Goal: Information Seeking & Learning: Check status

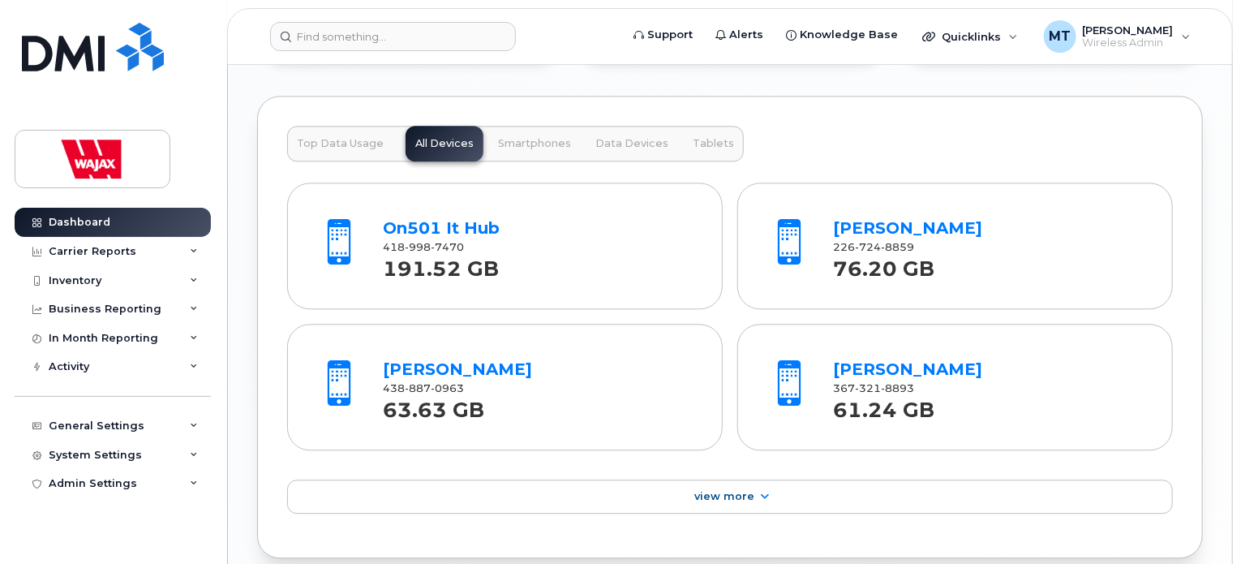
scroll to position [1874, 0]
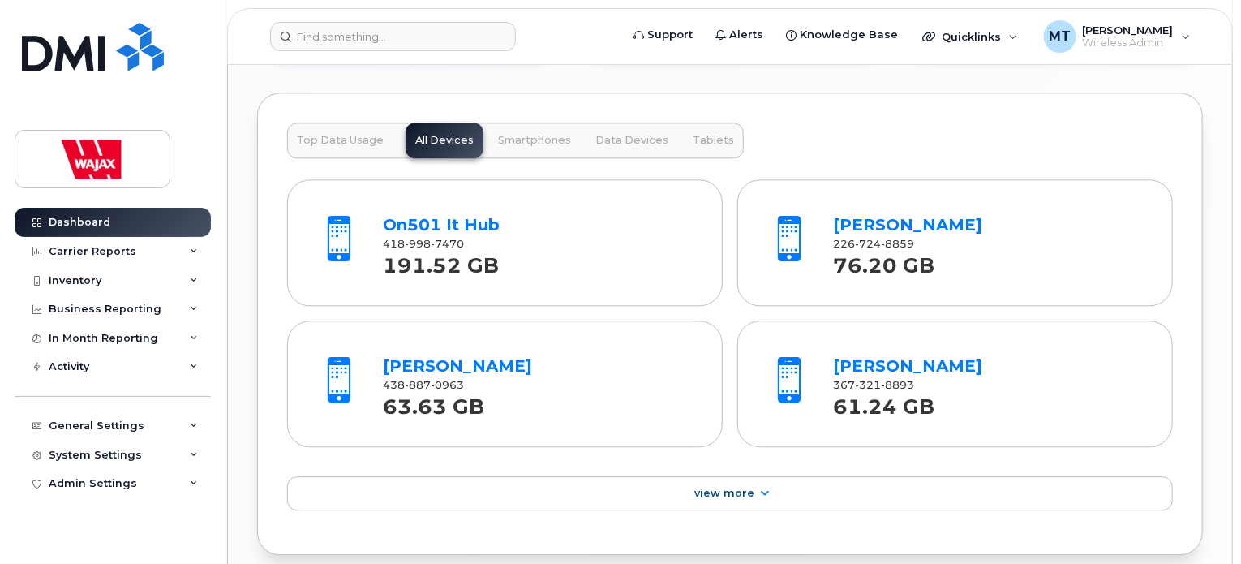
click at [370, 148] on button "Top Data Usage" at bounding box center [340, 140] width 106 height 36
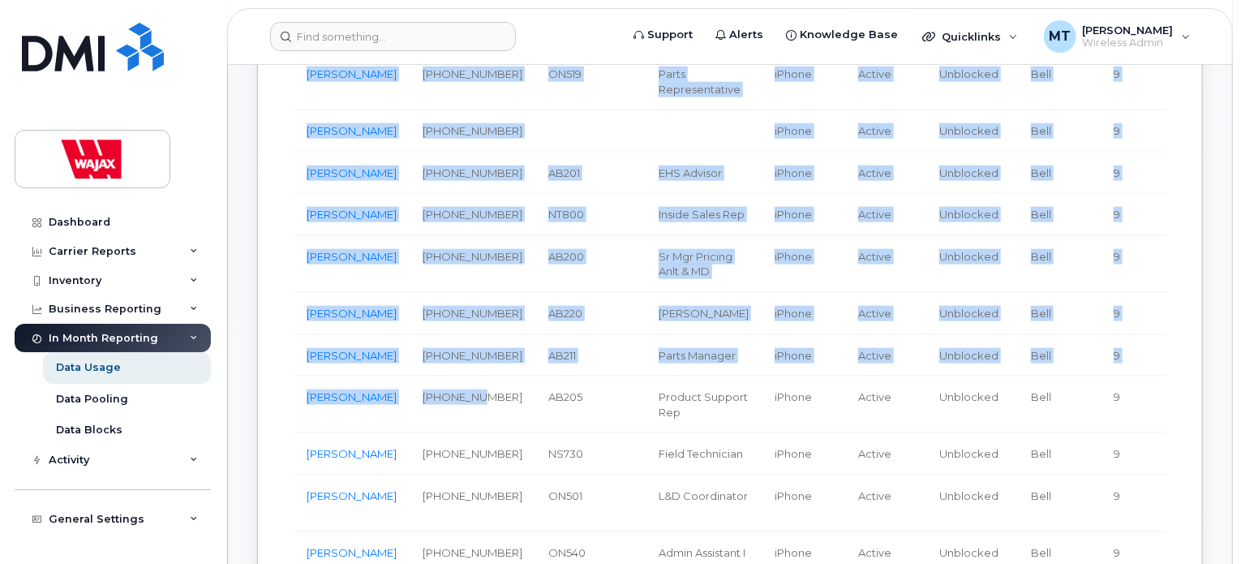
scroll to position [964, 0]
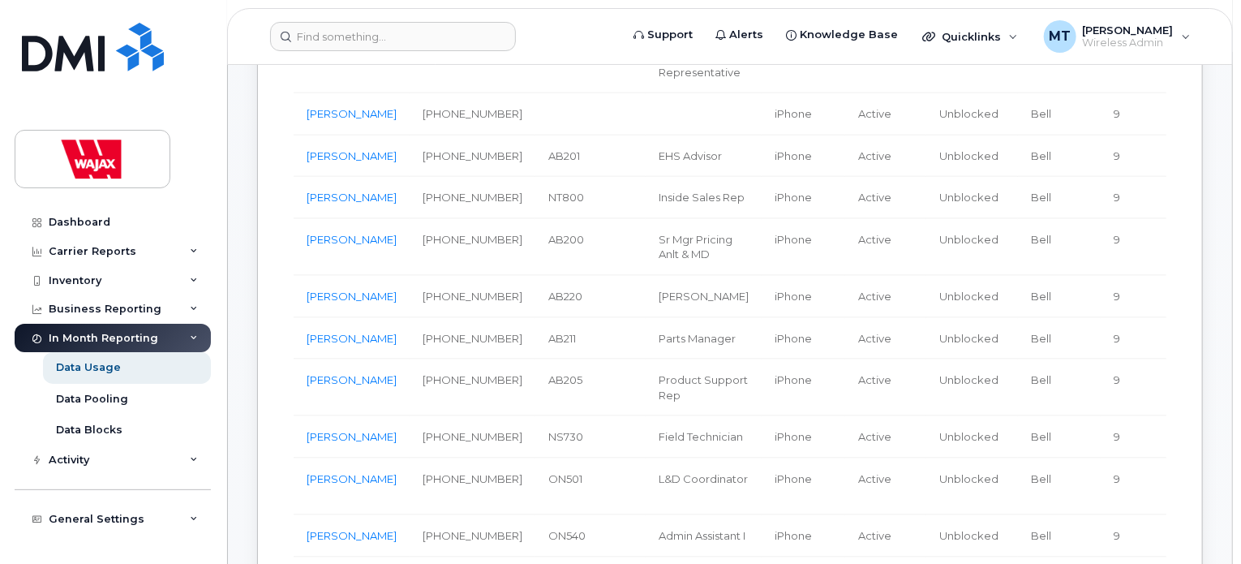
drag, startPoint x: 299, startPoint y: 192, endPoint x: 390, endPoint y: 108, distance: 124.0
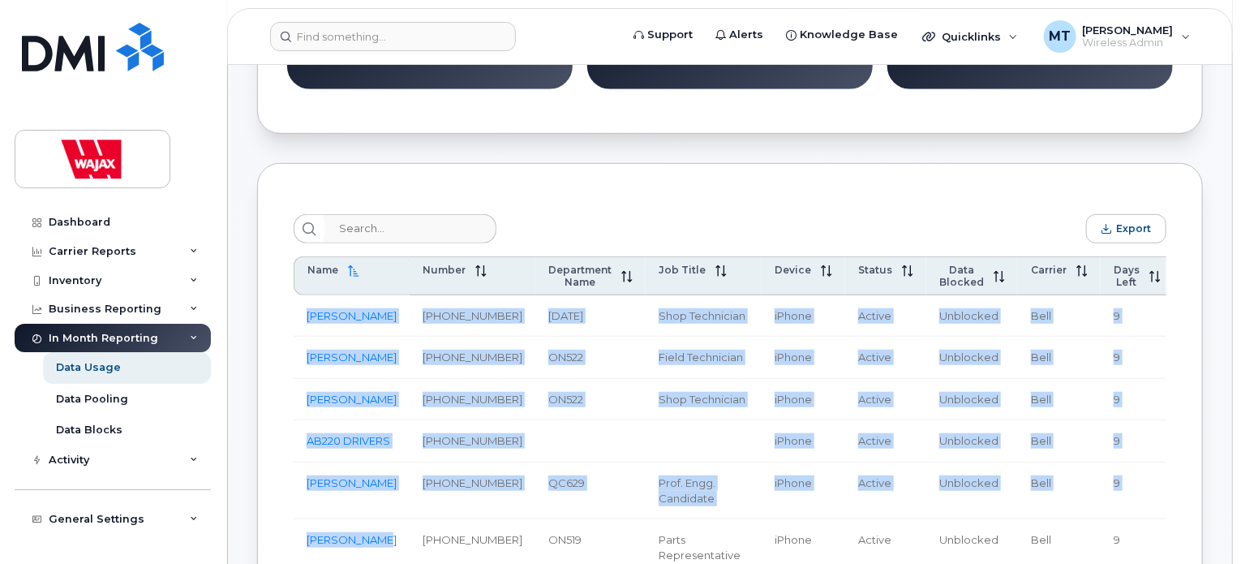
scroll to position [464, 0]
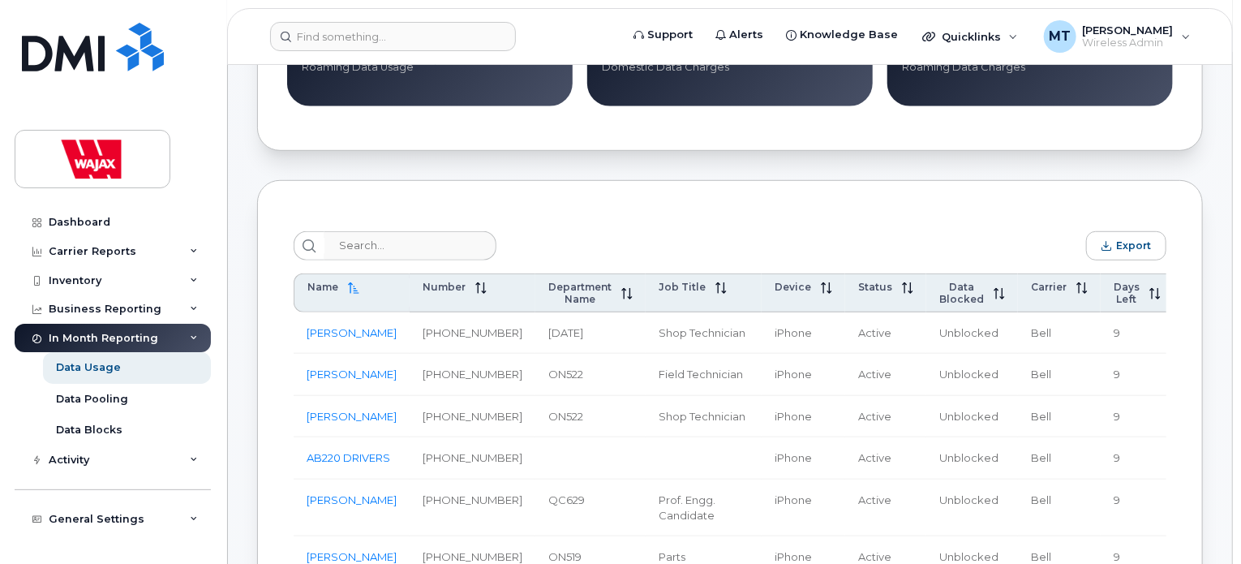
click at [1153, 239] on button "Export" at bounding box center [1126, 245] width 80 height 29
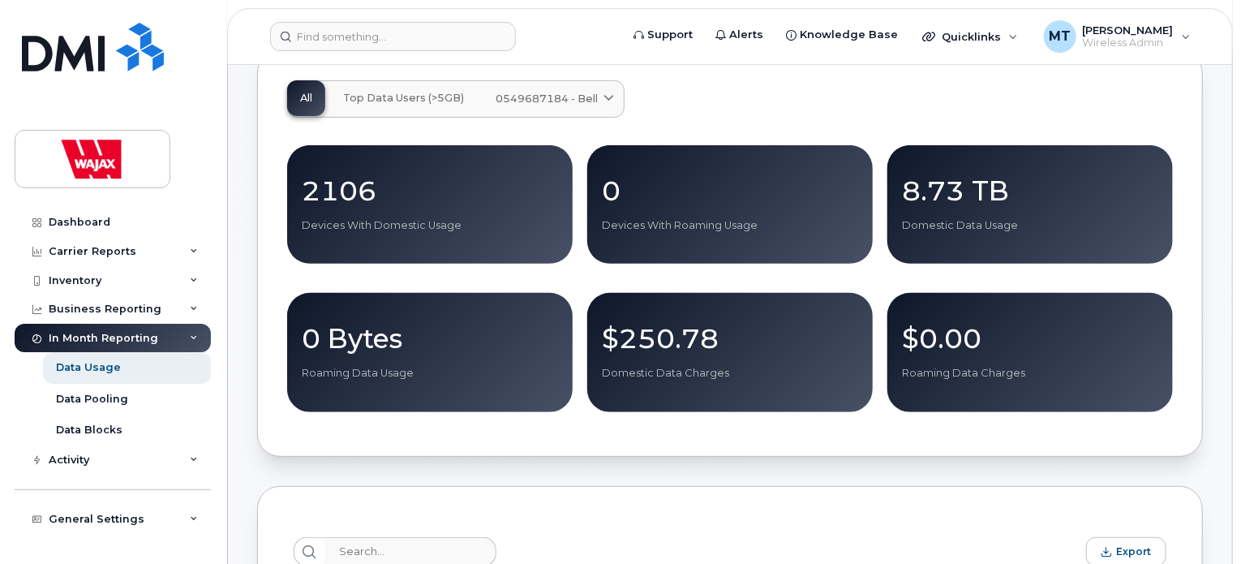
scroll to position [149, 0]
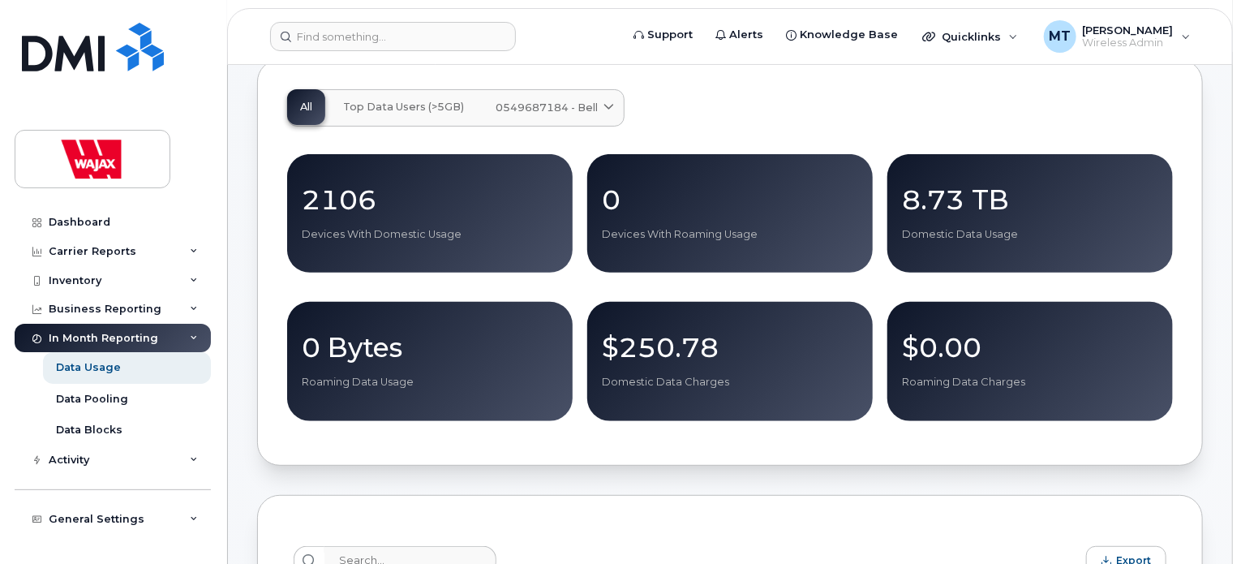
click at [426, 105] on span "Top Data Users (>5GB)" at bounding box center [403, 107] width 121 height 13
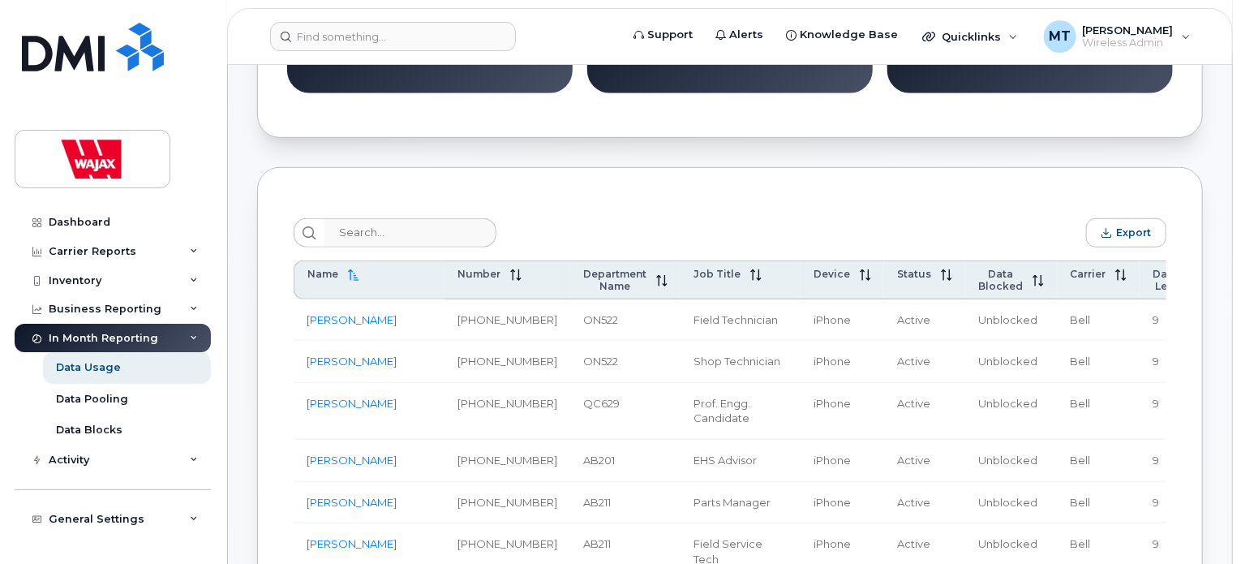
scroll to position [507, 0]
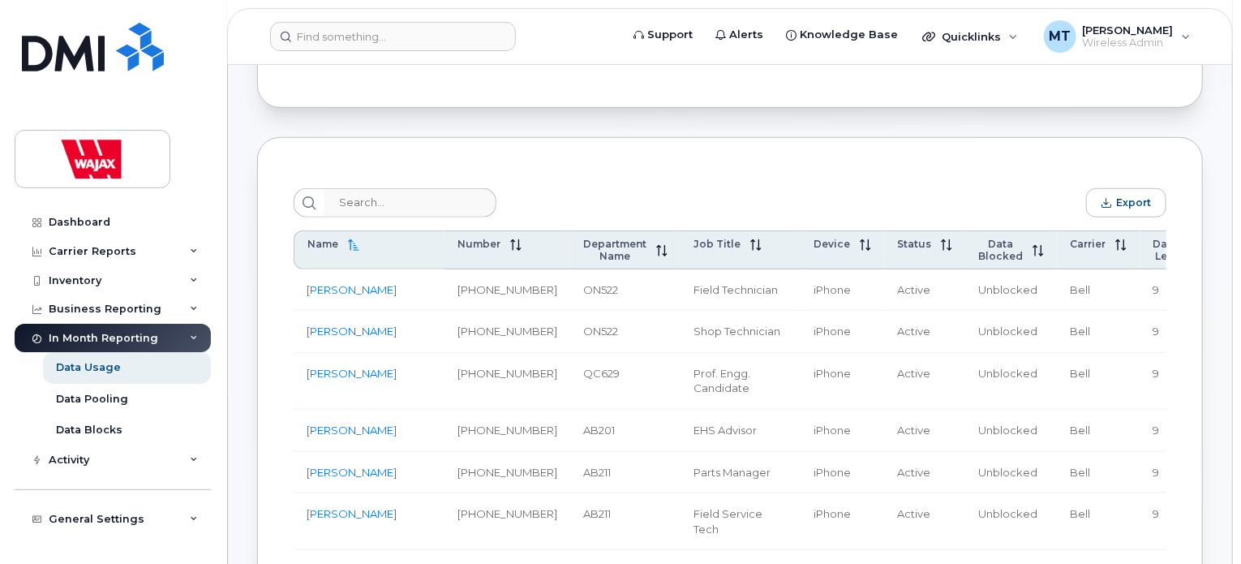
click at [1226, 251] on span "Total Volume" at bounding box center [1246, 250] width 41 height 24
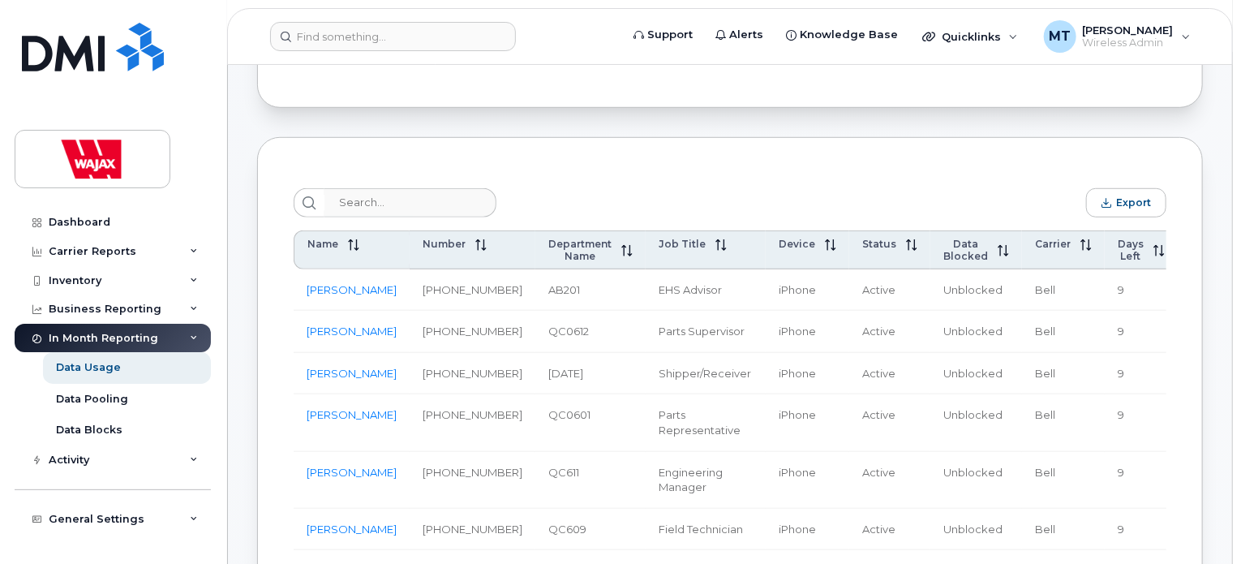
click at [1191, 243] on span "Total Volume" at bounding box center [1211, 250] width 41 height 24
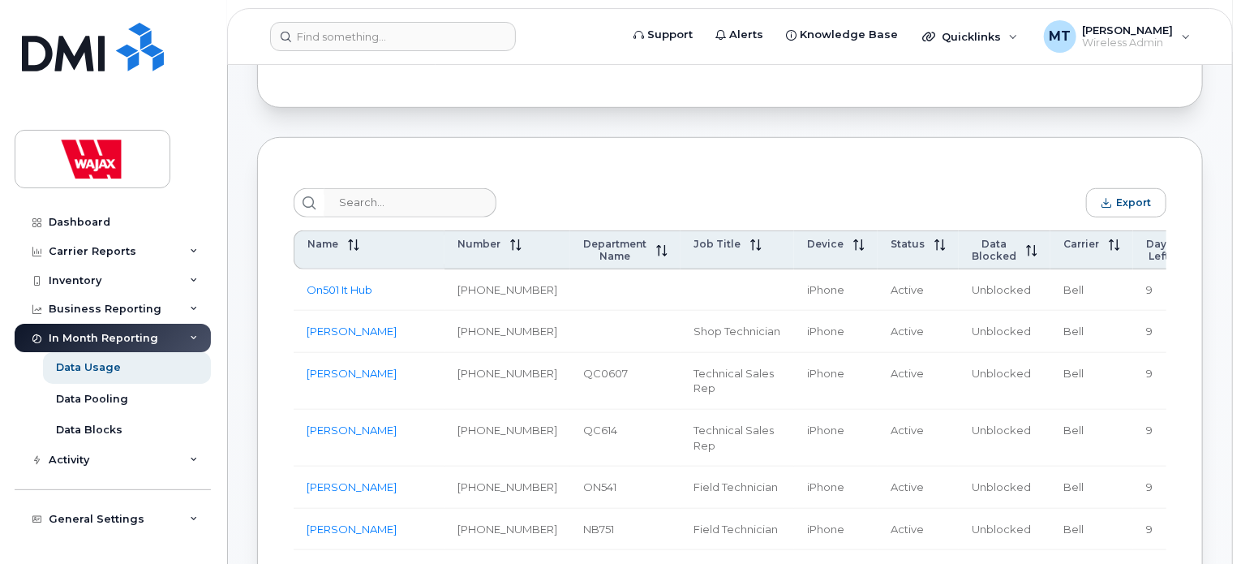
click at [1219, 252] on span "Total Volume" at bounding box center [1239, 250] width 41 height 24
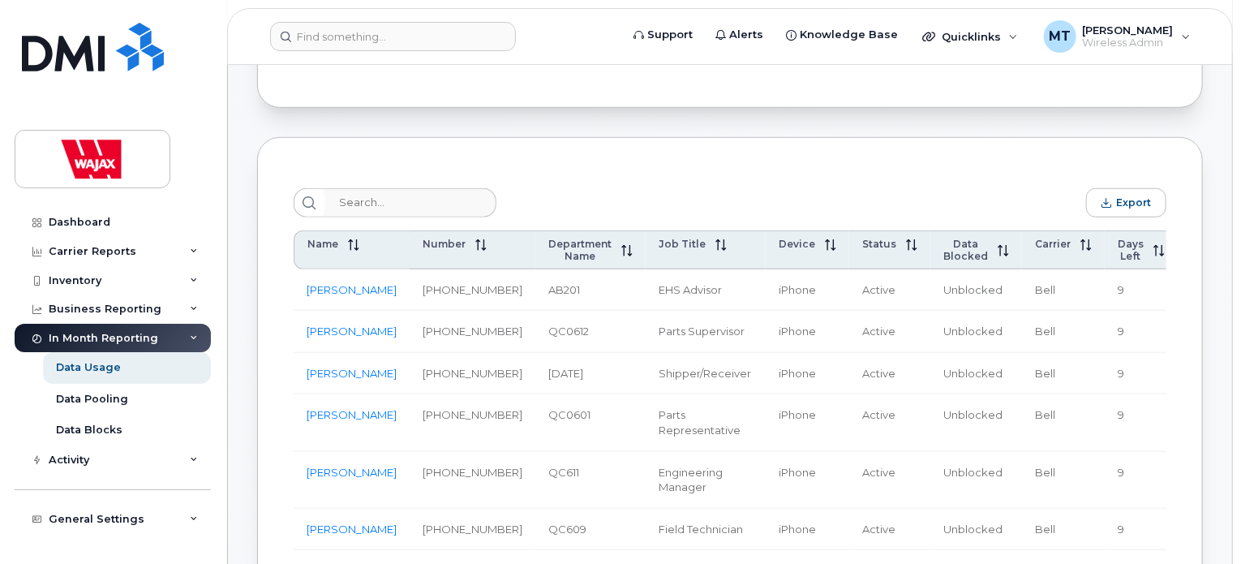
click at [1191, 252] on span "Total Volume" at bounding box center [1211, 250] width 41 height 24
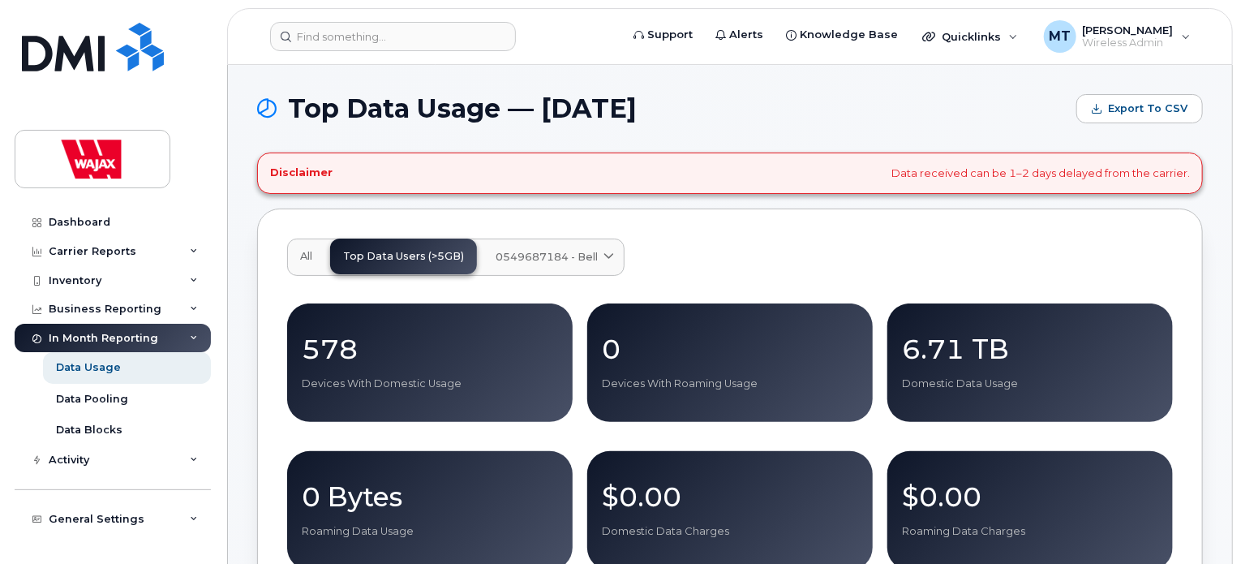
scroll to position [68, 0]
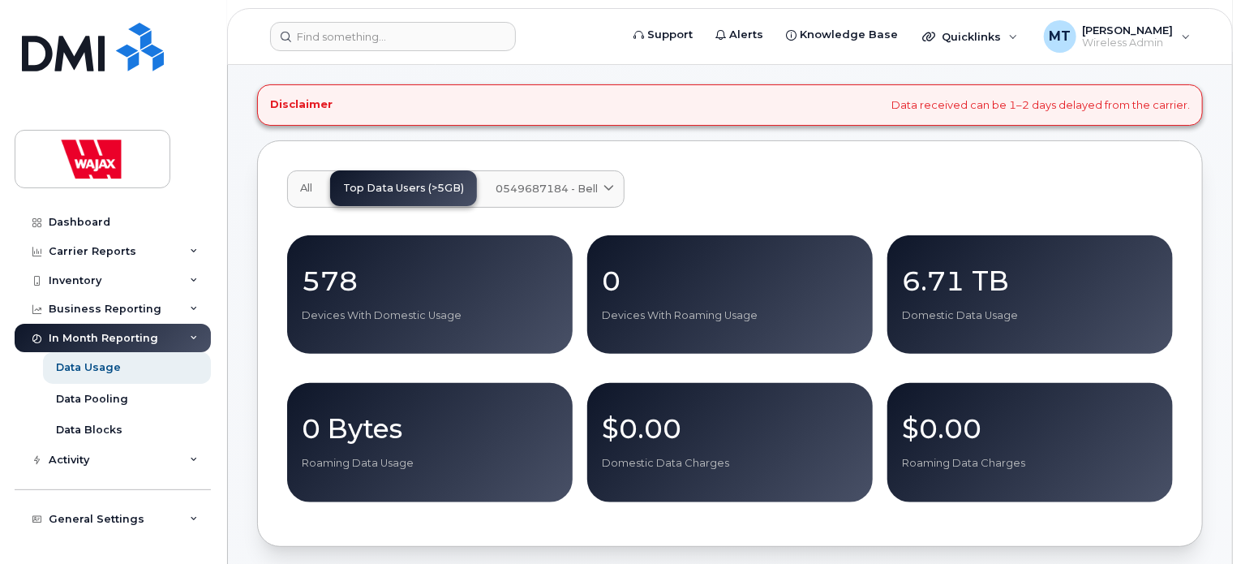
click at [623, 192] on div "All Top Data Users (>5GB) 0549687184 - Bell Medium Business Data Share" at bounding box center [730, 188] width 886 height 37
click at [615, 191] on link "0549687184 - Bell" at bounding box center [553, 189] width 141 height 36
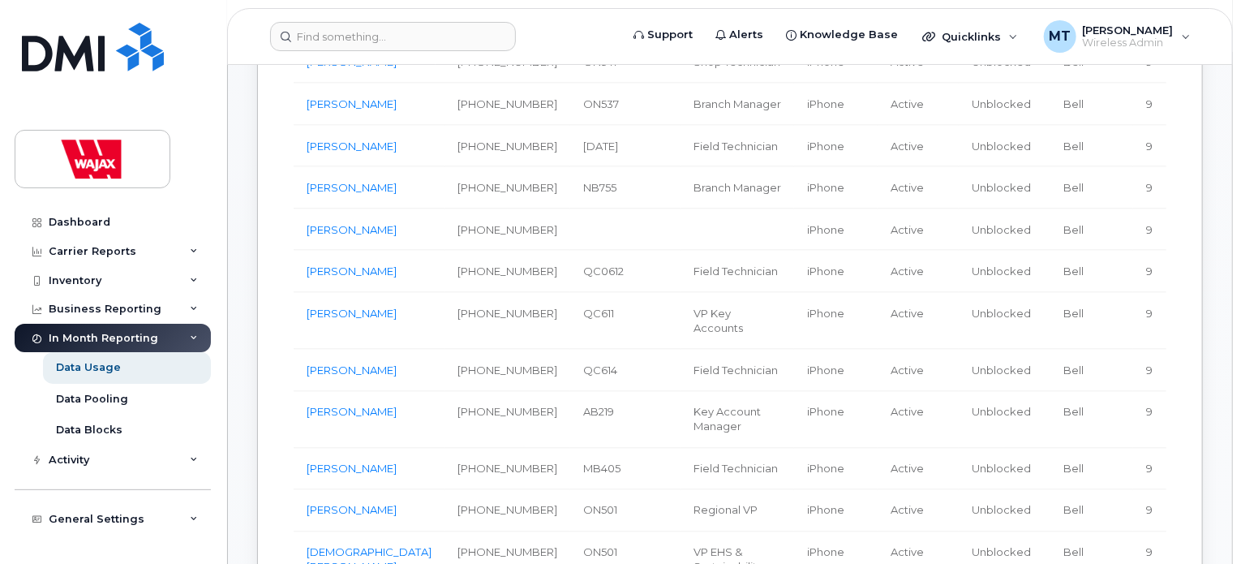
scroll to position [0, 0]
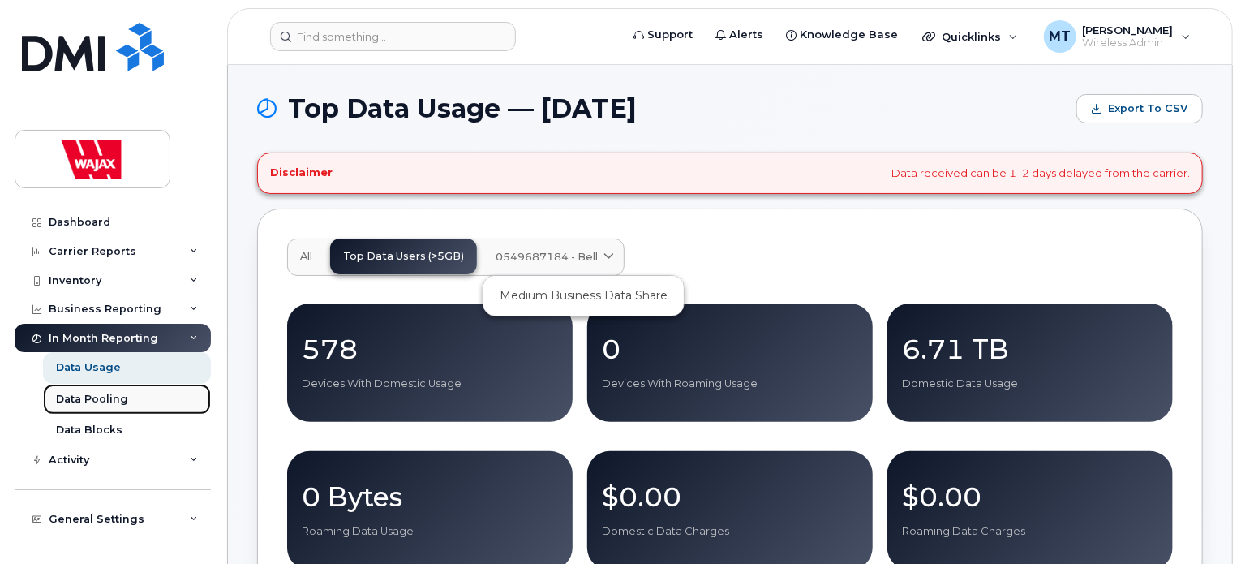
click at [125, 404] on div "Data Pooling" at bounding box center [92, 399] width 72 height 15
click at [114, 392] on div "Data Pooling" at bounding box center [92, 399] width 72 height 15
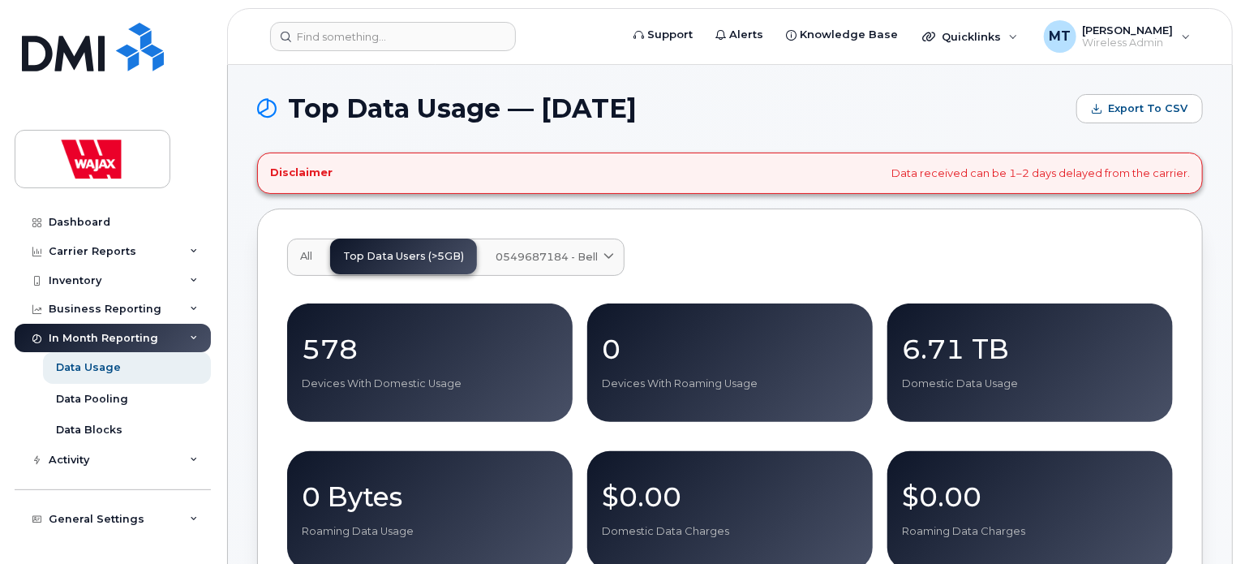
click at [141, 334] on div "In Month Reporting" at bounding box center [103, 338] width 109 height 13
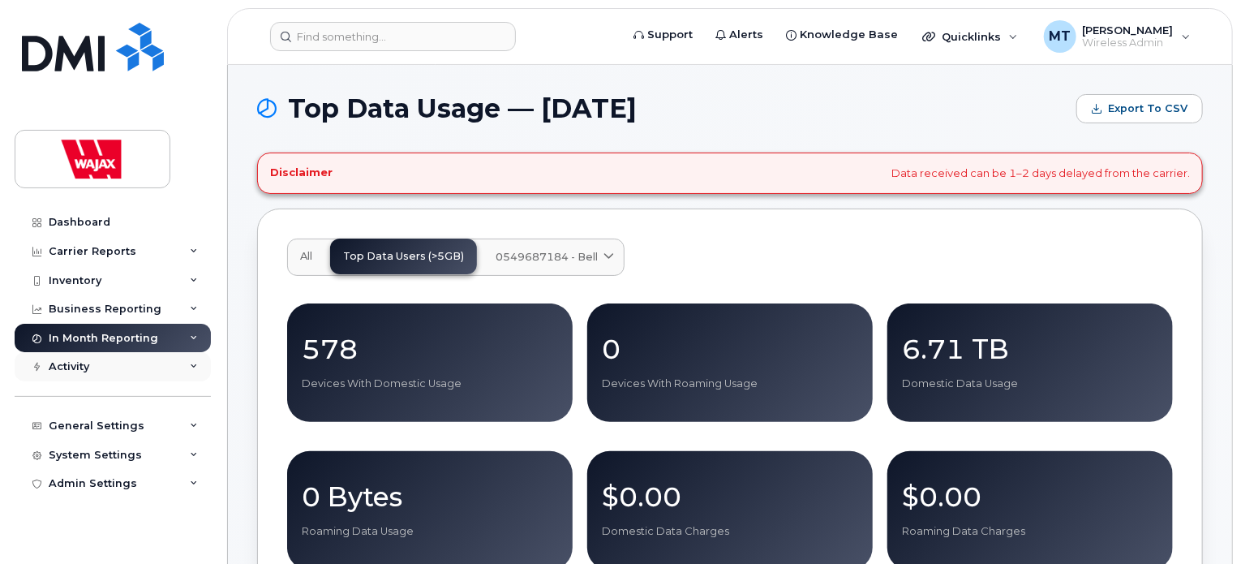
click at [175, 366] on div "Activity" at bounding box center [113, 366] width 196 height 29
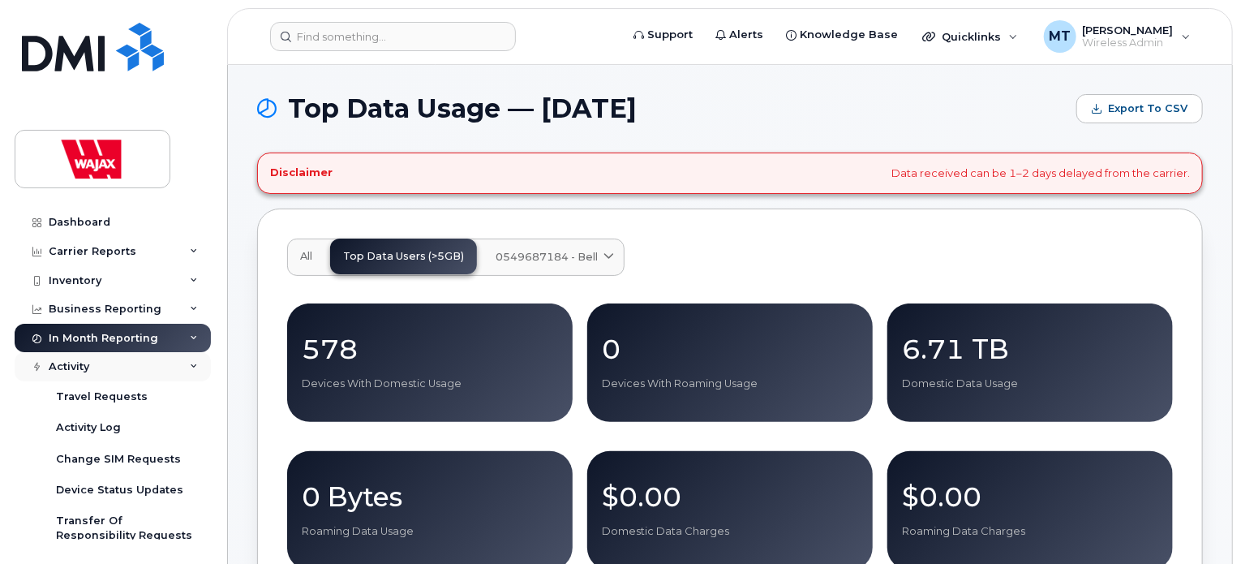
click at [175, 366] on div "Activity" at bounding box center [113, 366] width 196 height 29
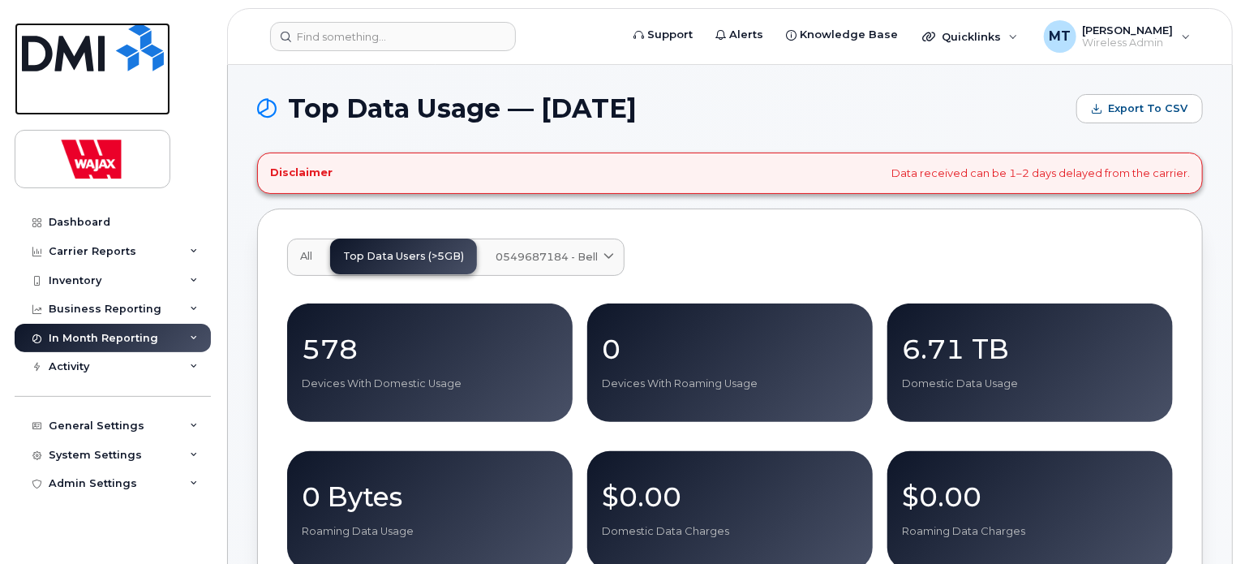
click at [99, 46] on img at bounding box center [93, 47] width 142 height 49
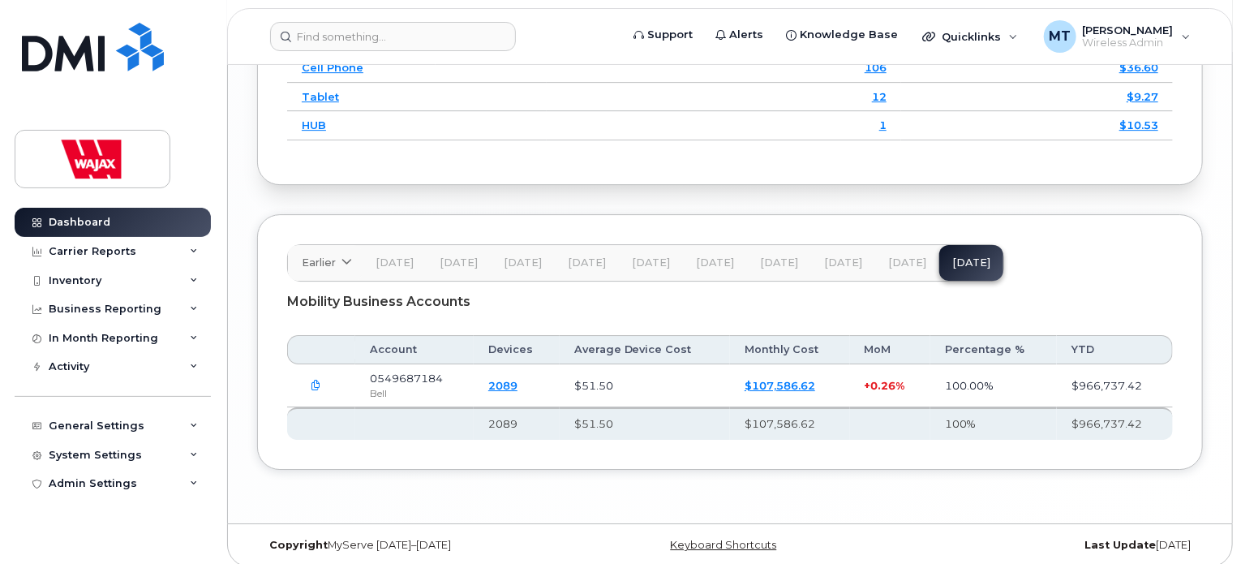
scroll to position [2557, 0]
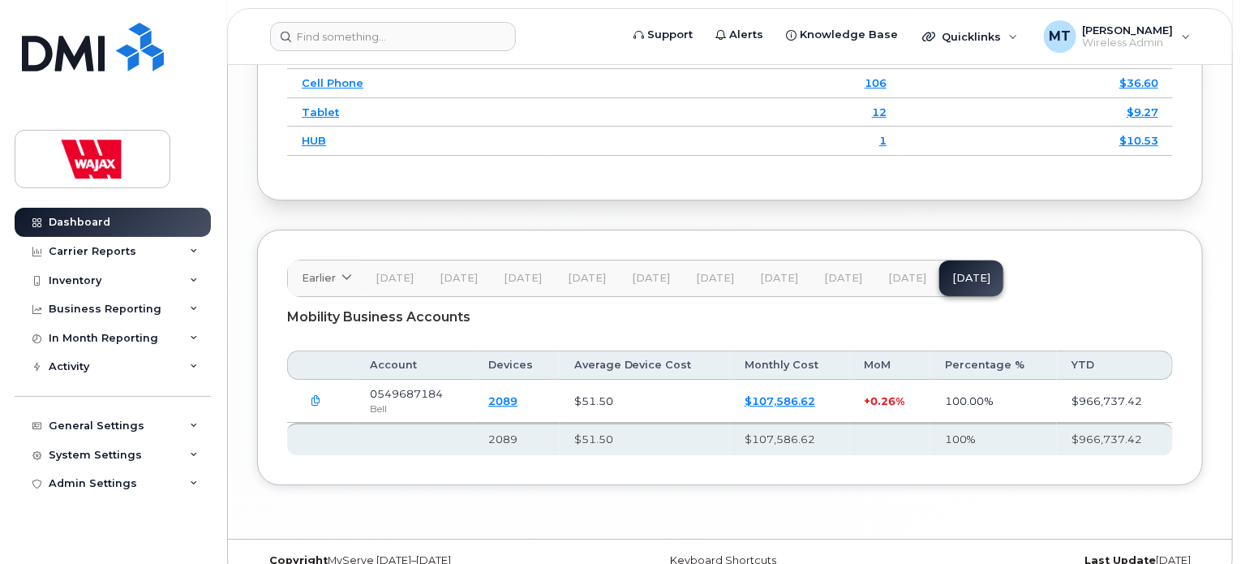
click at [314, 396] on icon "button" at bounding box center [316, 401] width 11 height 11
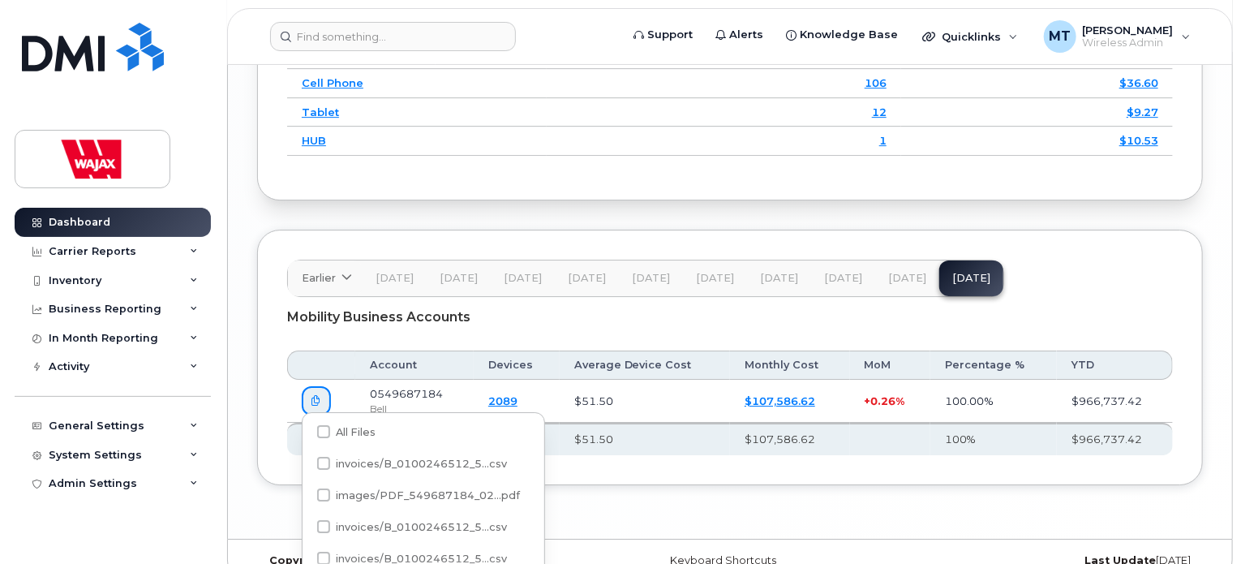
click at [314, 396] on icon "button" at bounding box center [316, 401] width 11 height 11
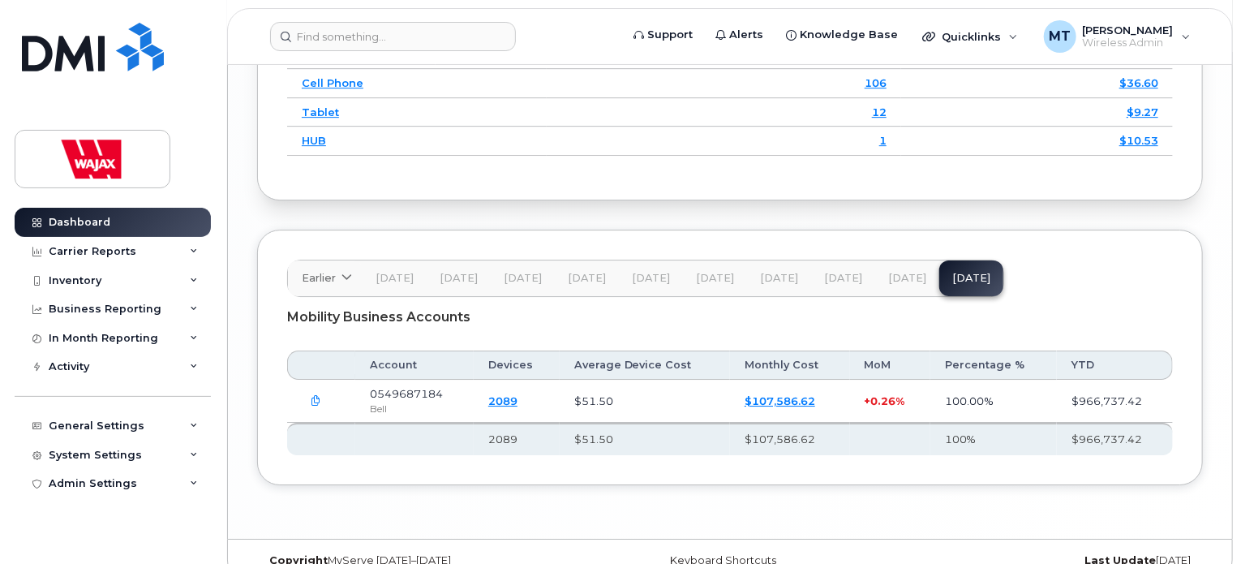
click at [186, 254] on div "Carrier Reports" at bounding box center [113, 251] width 196 height 29
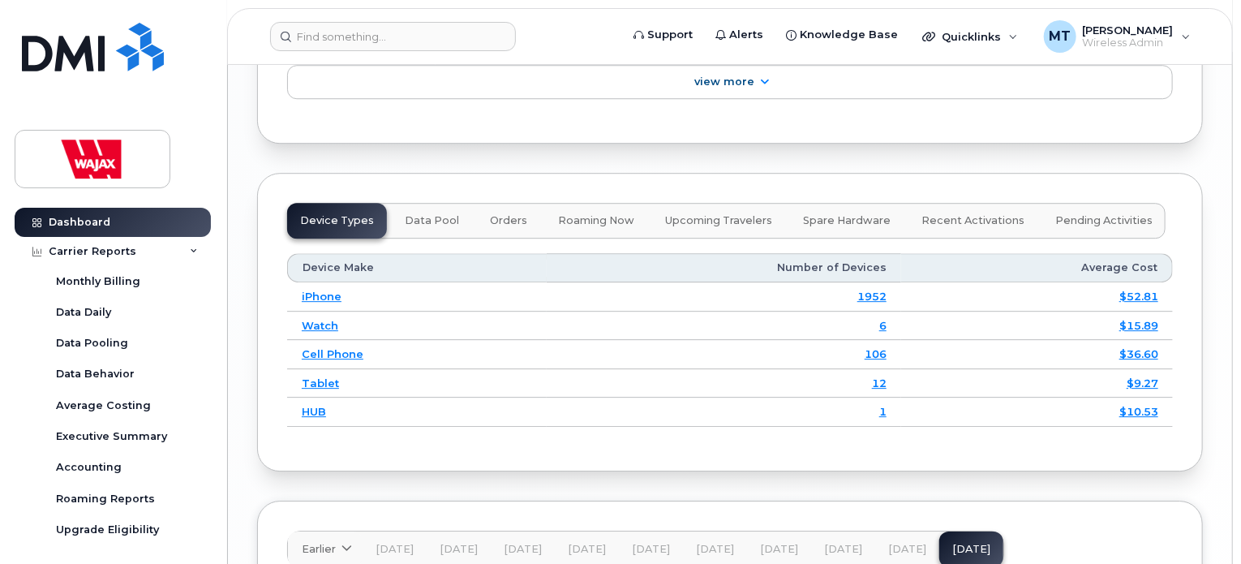
scroll to position [2333, 0]
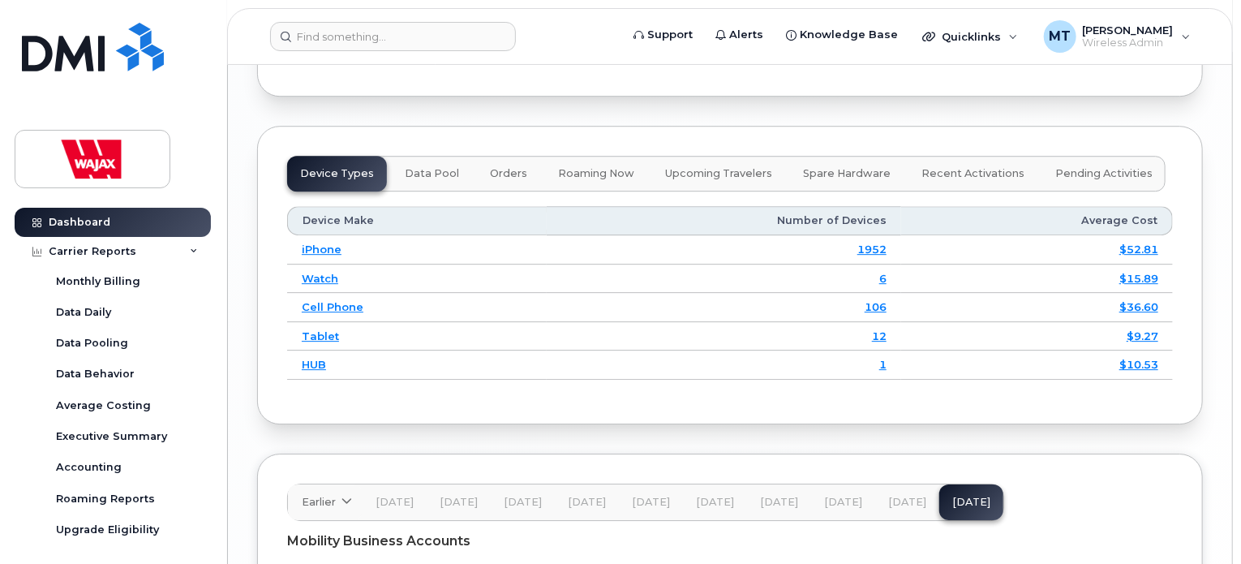
click at [419, 179] on button "Data Pool" at bounding box center [432, 174] width 80 height 36
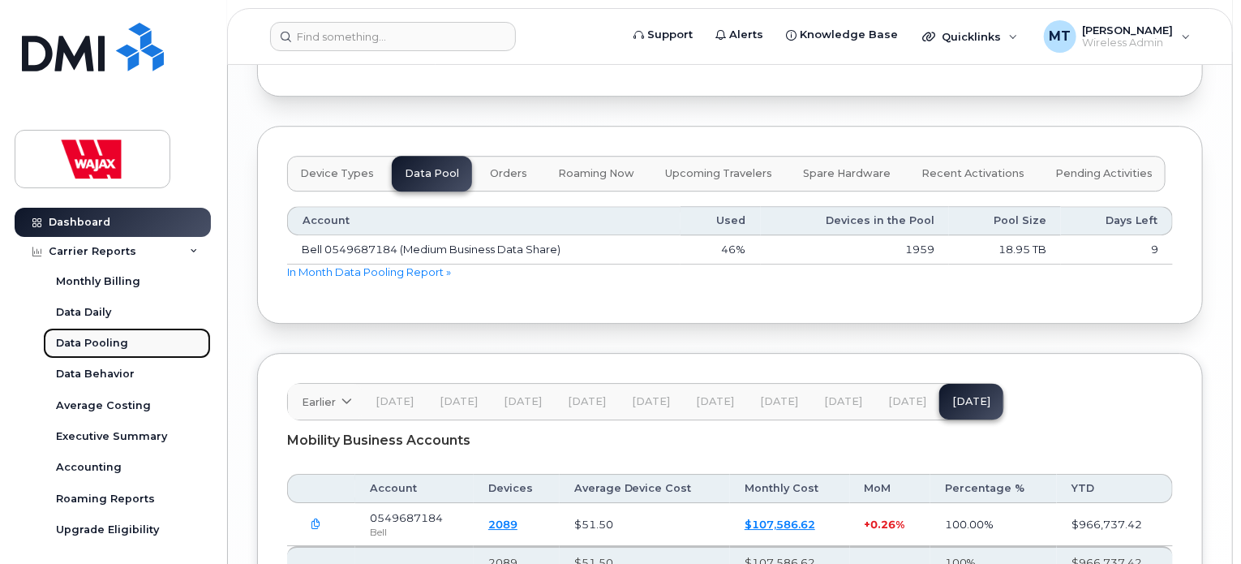
click at [119, 337] on div "Data Pooling" at bounding box center [92, 343] width 72 height 15
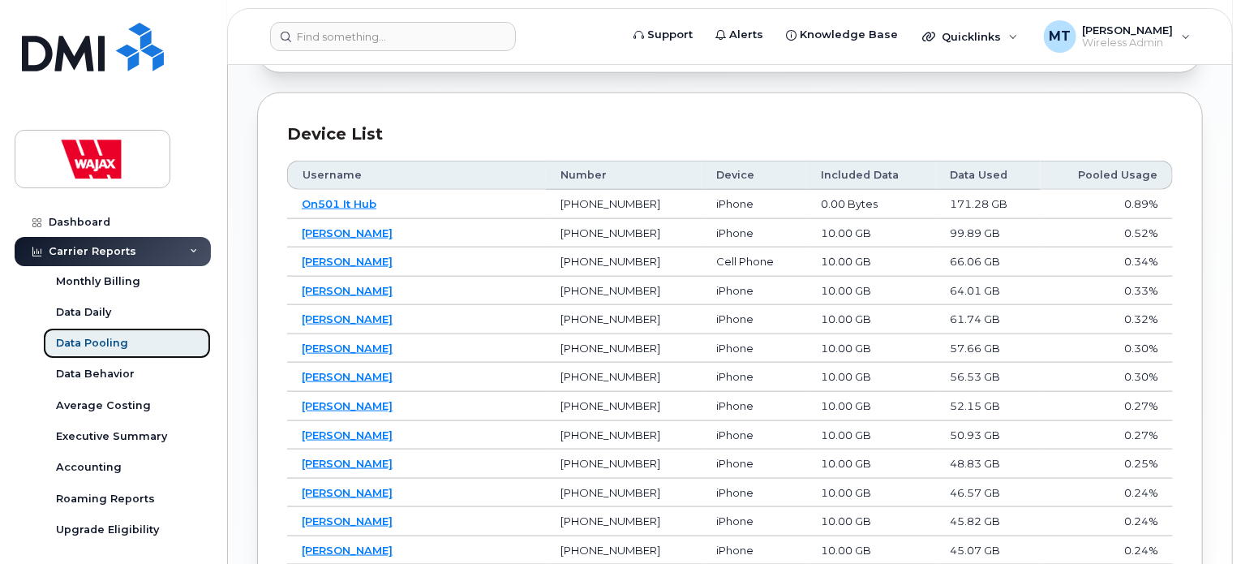
scroll to position [887, 0]
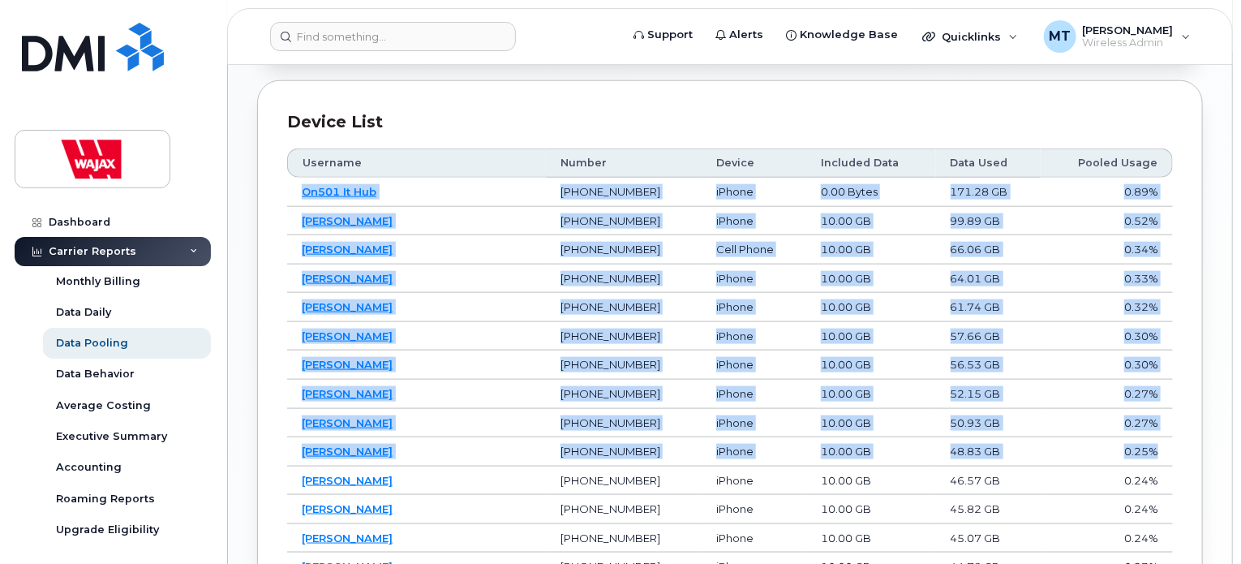
drag, startPoint x: 290, startPoint y: 190, endPoint x: 1162, endPoint y: 443, distance: 907.9
click at [1162, 443] on tbody "On501 It Hub [PHONE_NUMBER] iPhone 0.00 Bytes 171.28 GB 0.89% [PERSON_NAME] [PH…" at bounding box center [730, 466] width 886 height 577
copy tbody "On501 It Hub [PHONE_NUMBER] iPhone 0.00 Bytes 171.28 GB 0.89% [PERSON_NAME] [PH…"
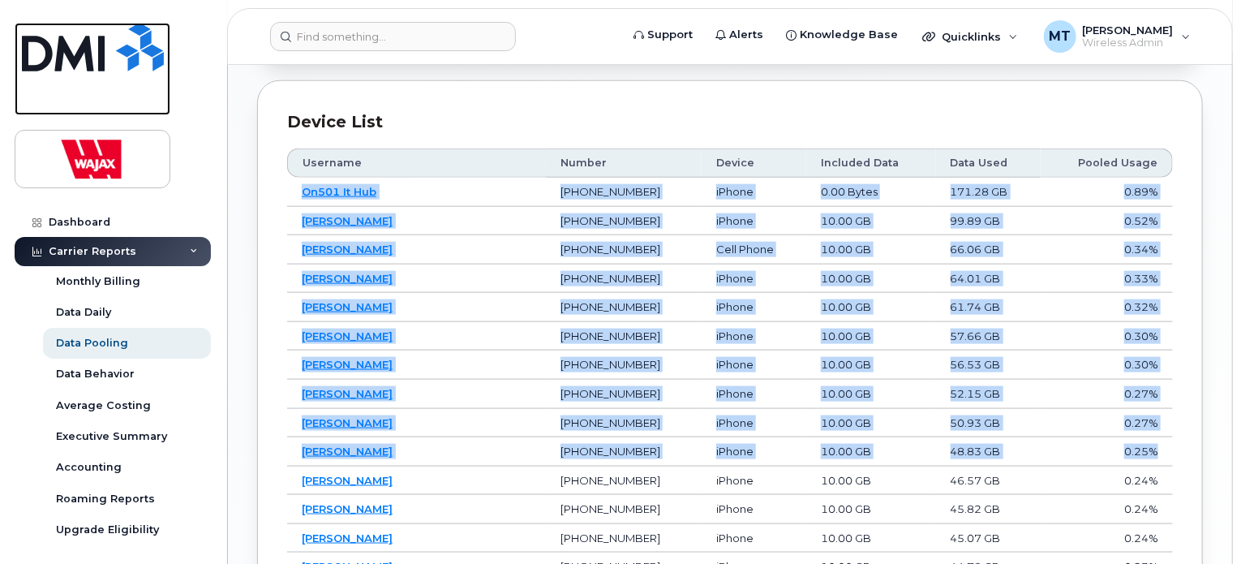
click at [94, 43] on img at bounding box center [93, 47] width 142 height 49
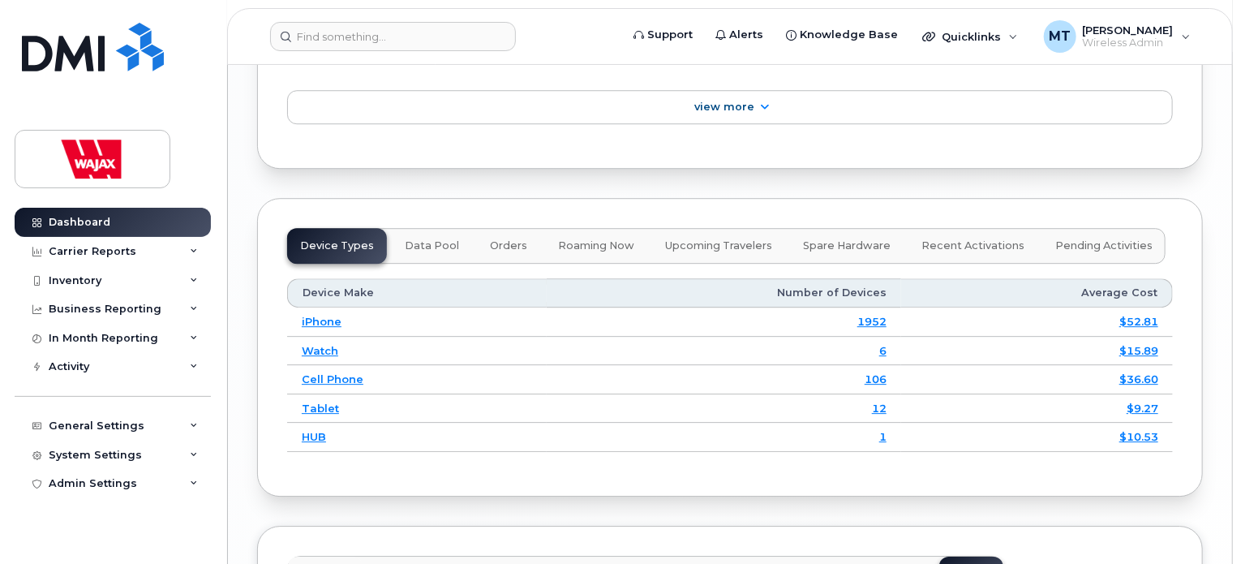
scroll to position [2272, 0]
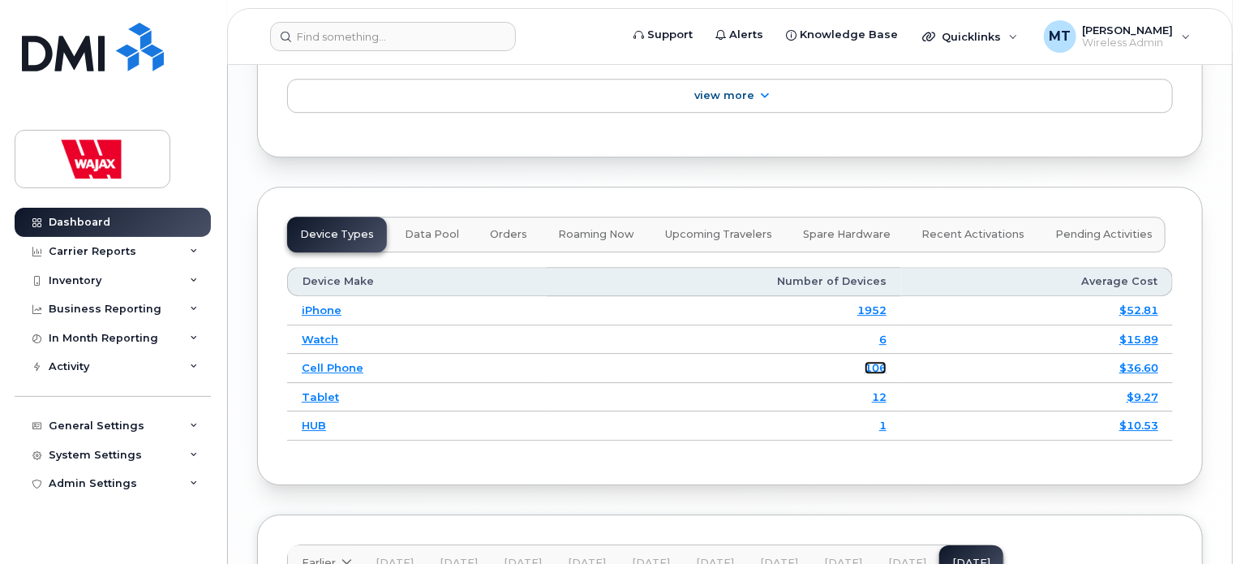
click at [870, 366] on link "106" at bounding box center [876, 367] width 22 height 13
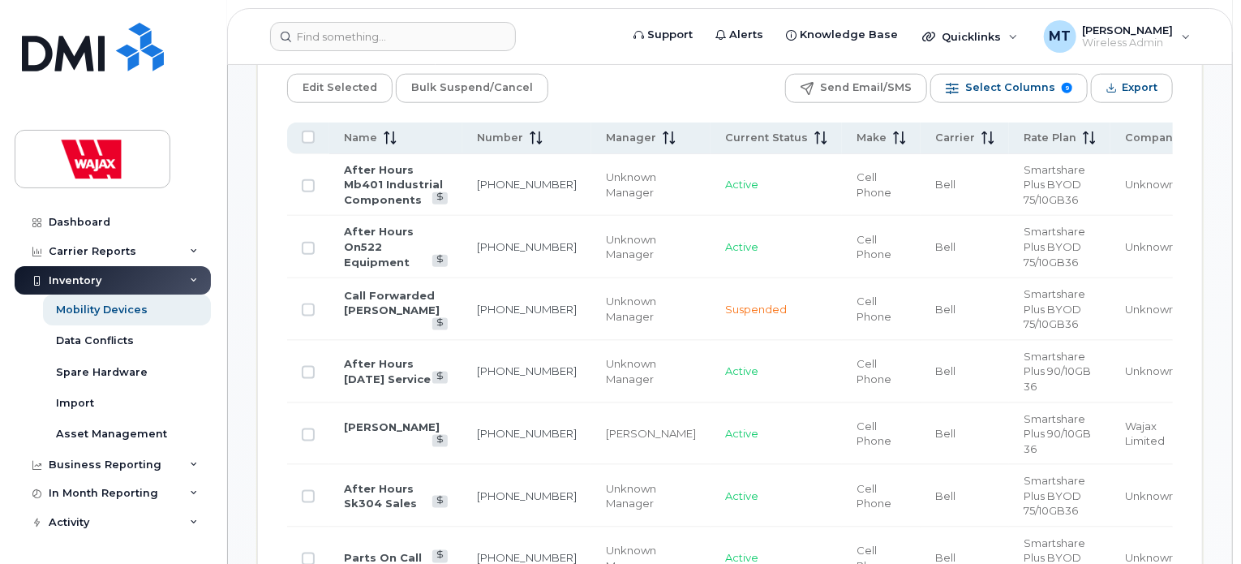
scroll to position [865, 0]
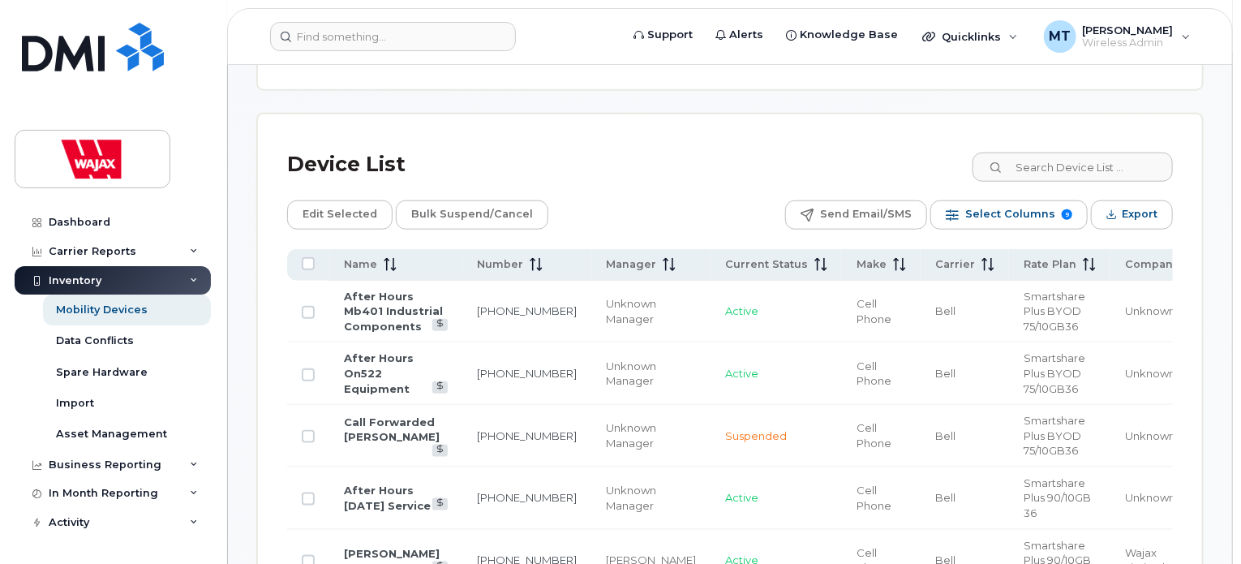
scroll to position [782, 0]
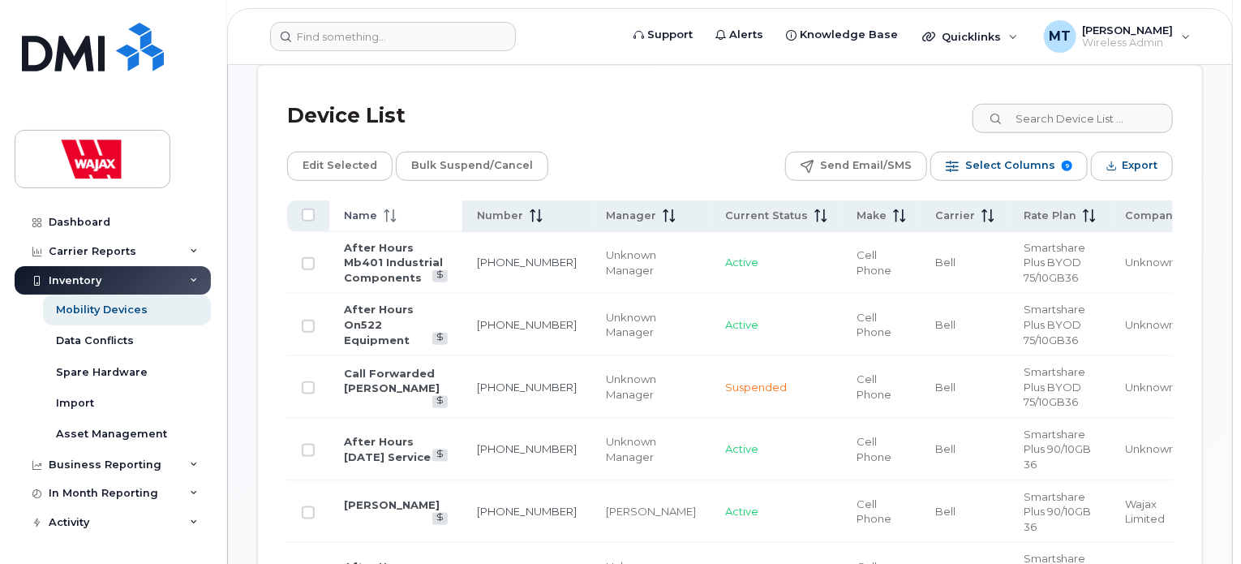
click at [401, 213] on div "Name" at bounding box center [396, 215] width 104 height 15
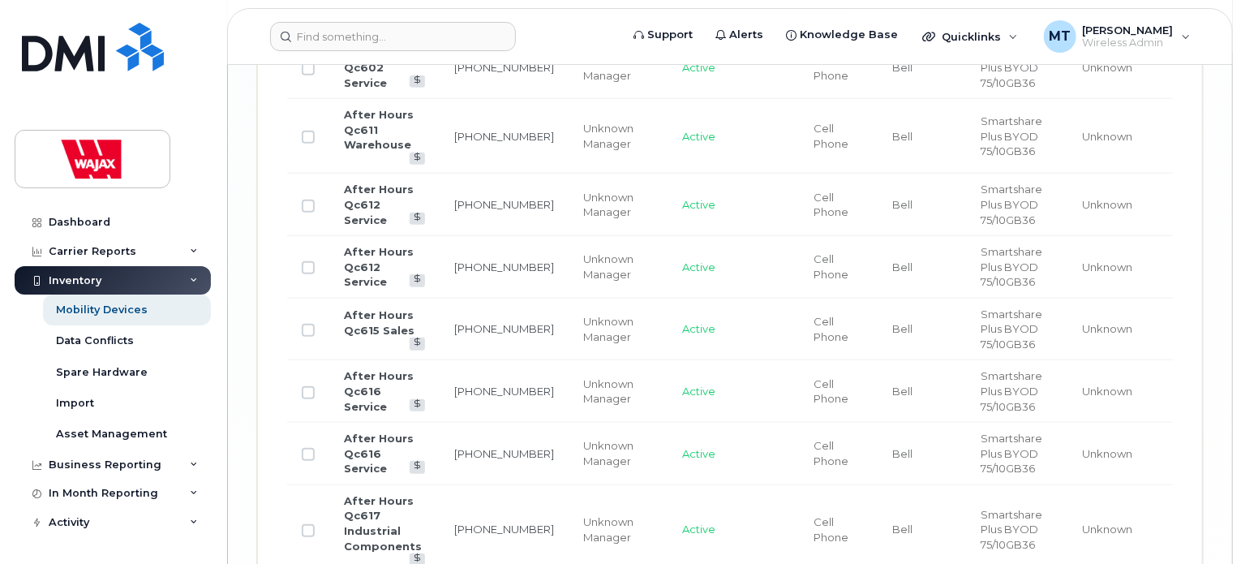
scroll to position [4010, 0]
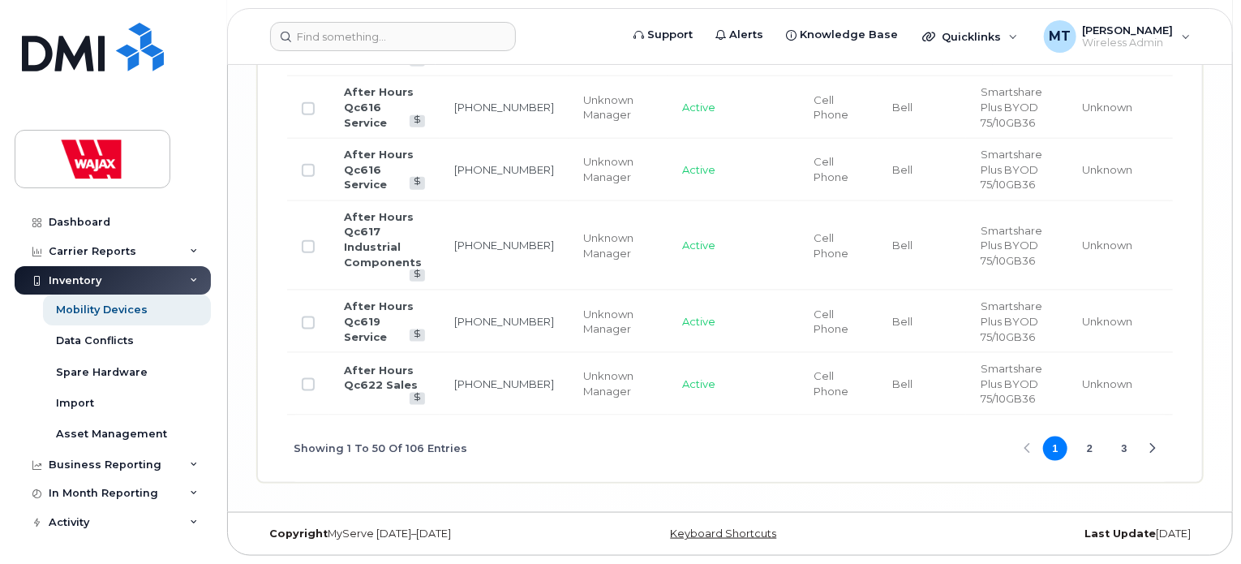
click at [1126, 451] on button "3" at bounding box center [1124, 448] width 24 height 24
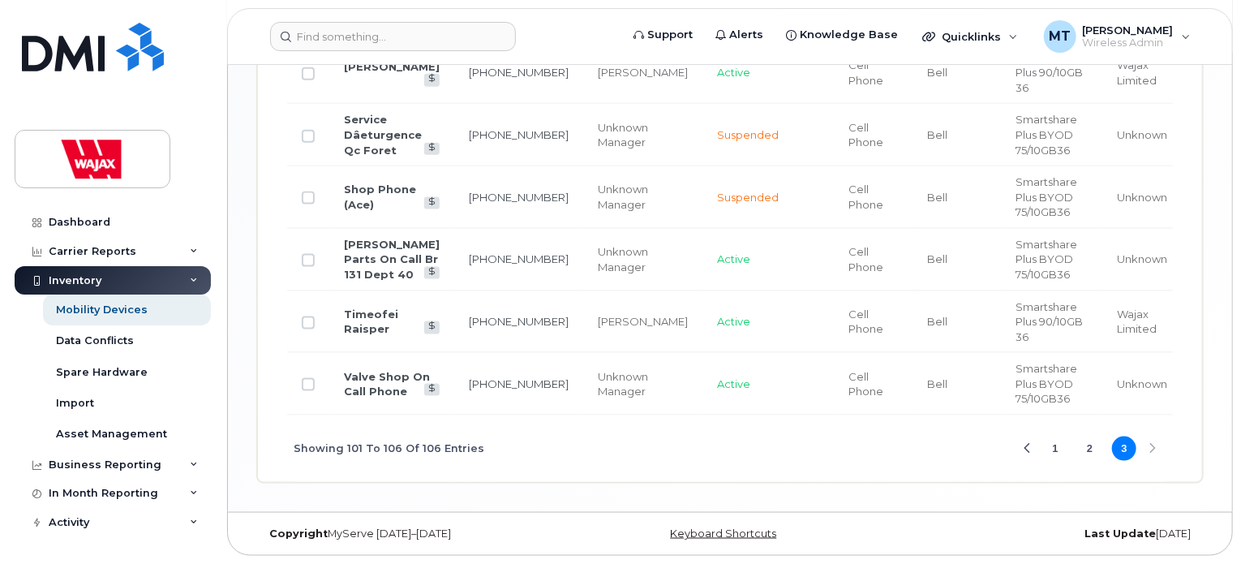
click at [1150, 449] on div "Showing 101 To 106 Of 106 Entries 1 2 3" at bounding box center [730, 448] width 886 height 67
click at [1087, 461] on button "2" at bounding box center [1090, 448] width 24 height 24
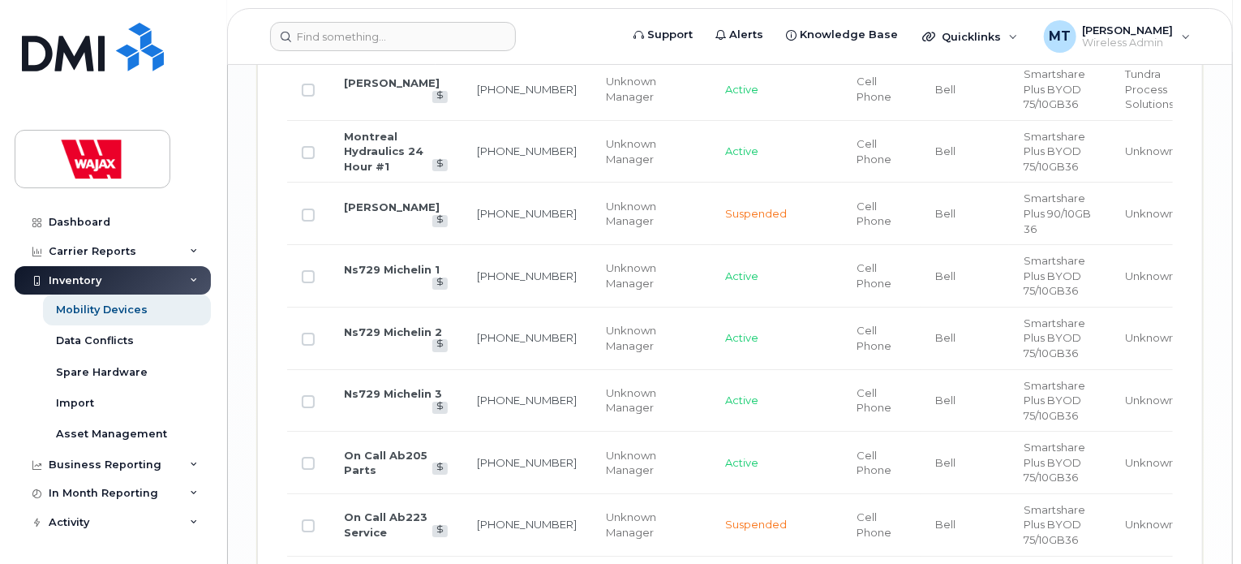
scroll to position [2900, 0]
